Goal: Navigation & Orientation: Find specific page/section

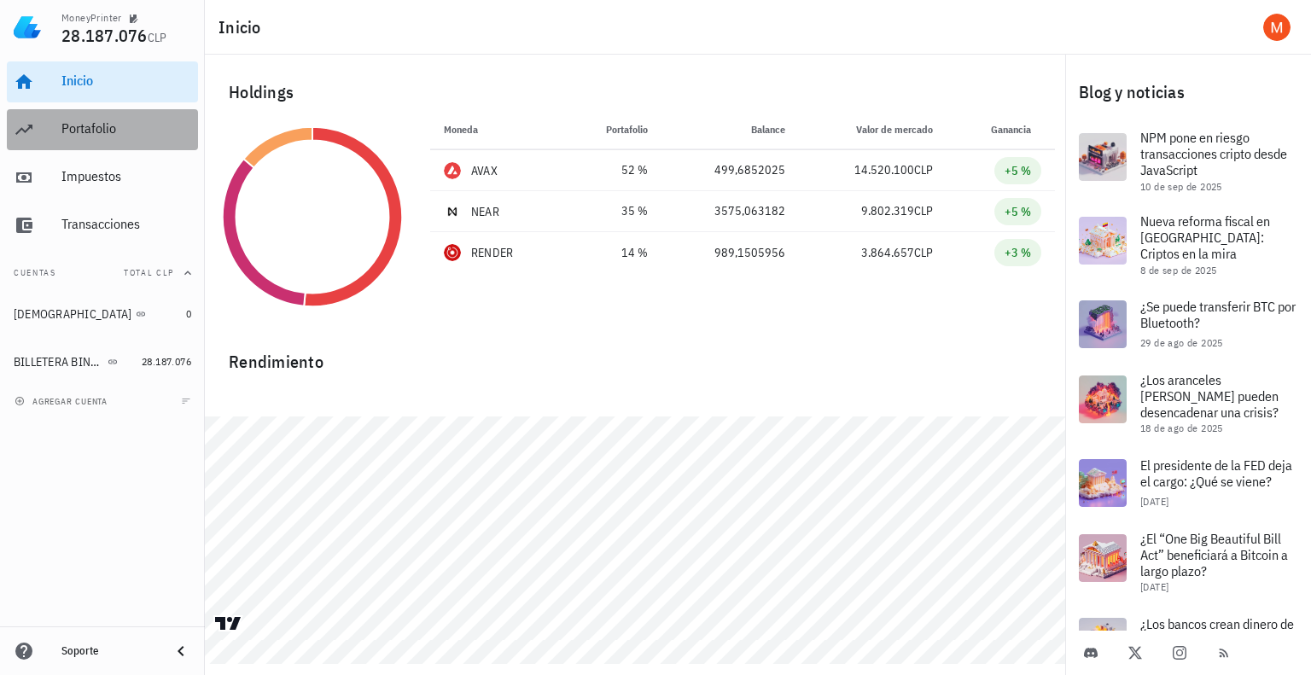
click at [105, 137] on div "Portafolio" at bounding box center [126, 129] width 130 height 38
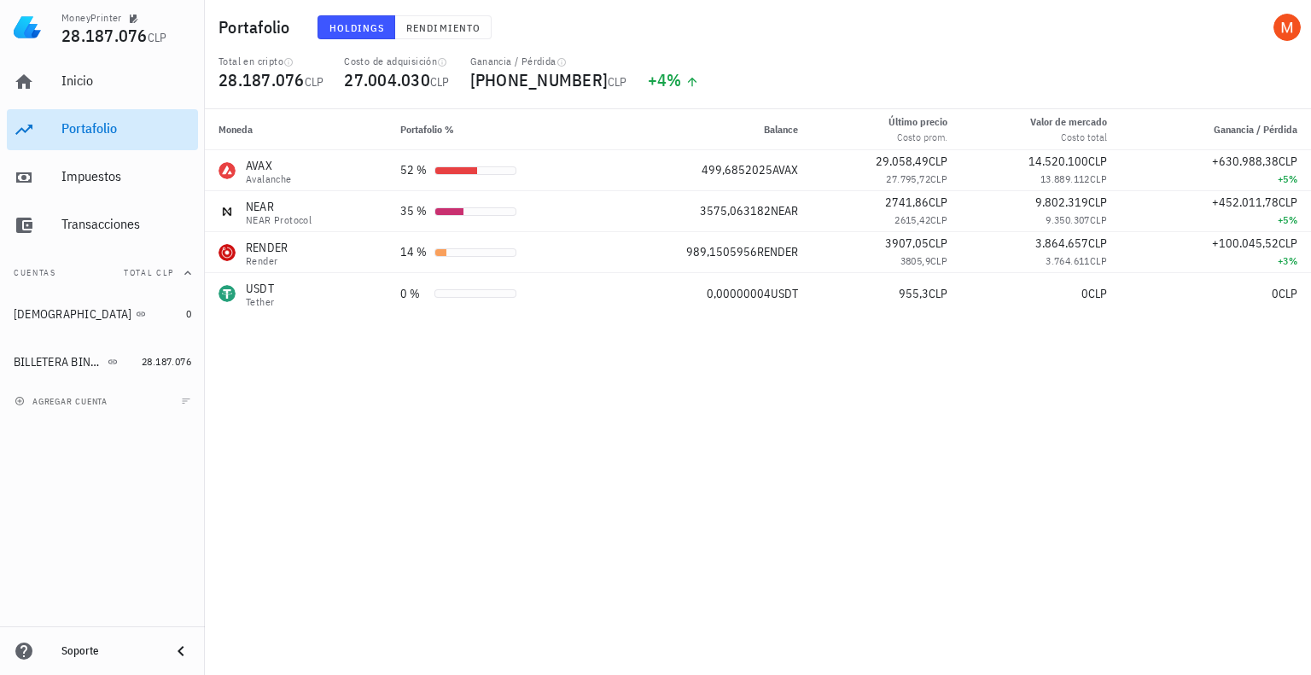
click at [144, 140] on div "Portafolio" at bounding box center [126, 129] width 130 height 38
